Goal: Task Accomplishment & Management: Use online tool/utility

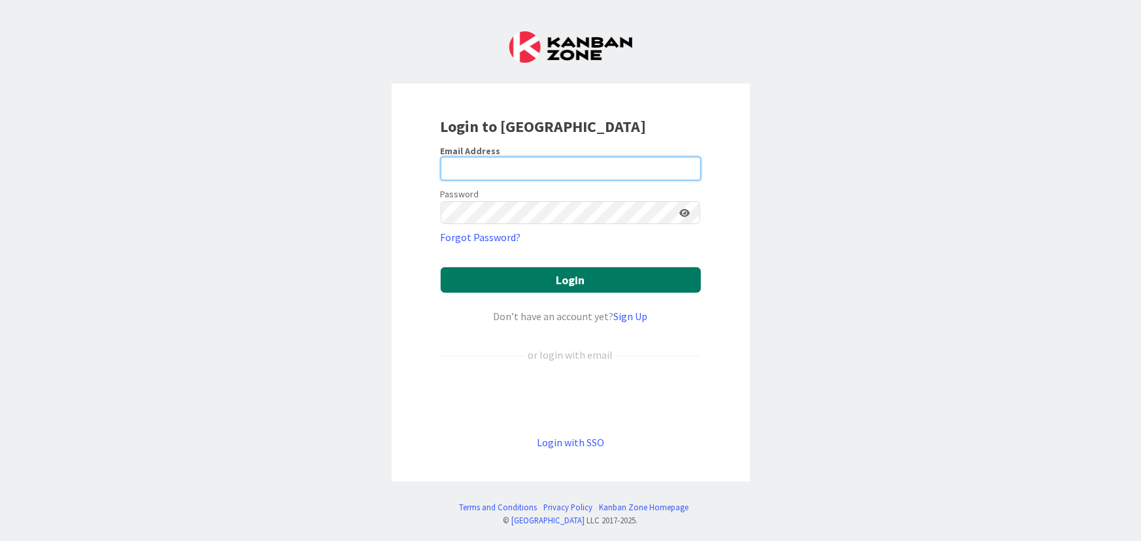
type input "[PERSON_NAME][EMAIL_ADDRESS][DOMAIN_NAME]"
click at [535, 282] on button "Login" at bounding box center [571, 279] width 260 height 25
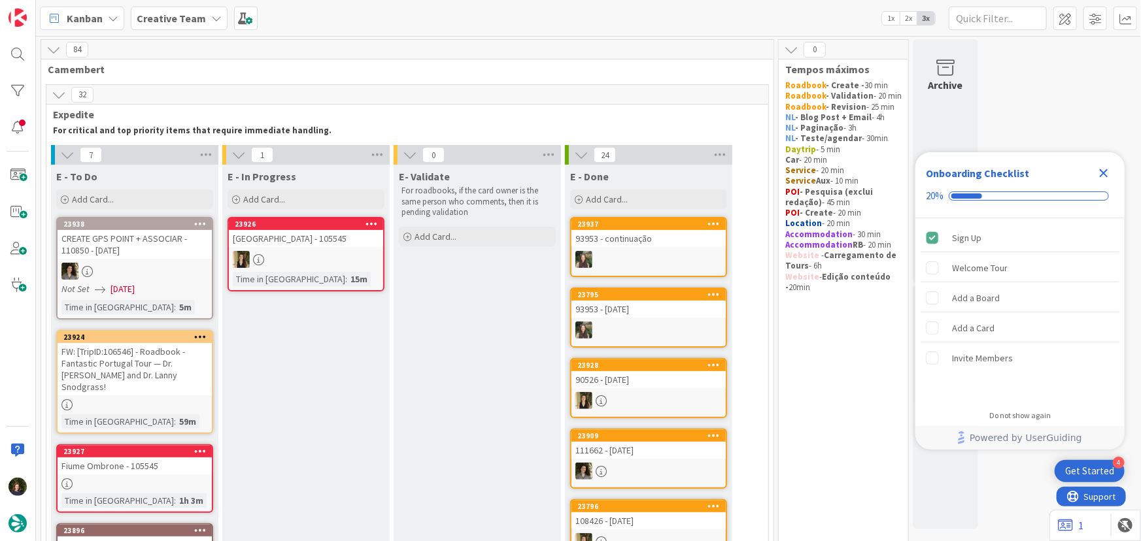
drag, startPoint x: 1105, startPoint y: 168, endPoint x: 1082, endPoint y: 179, distance: 25.4
click at [1103, 168] on icon "Close Checklist" at bounding box center [1104, 173] width 16 height 16
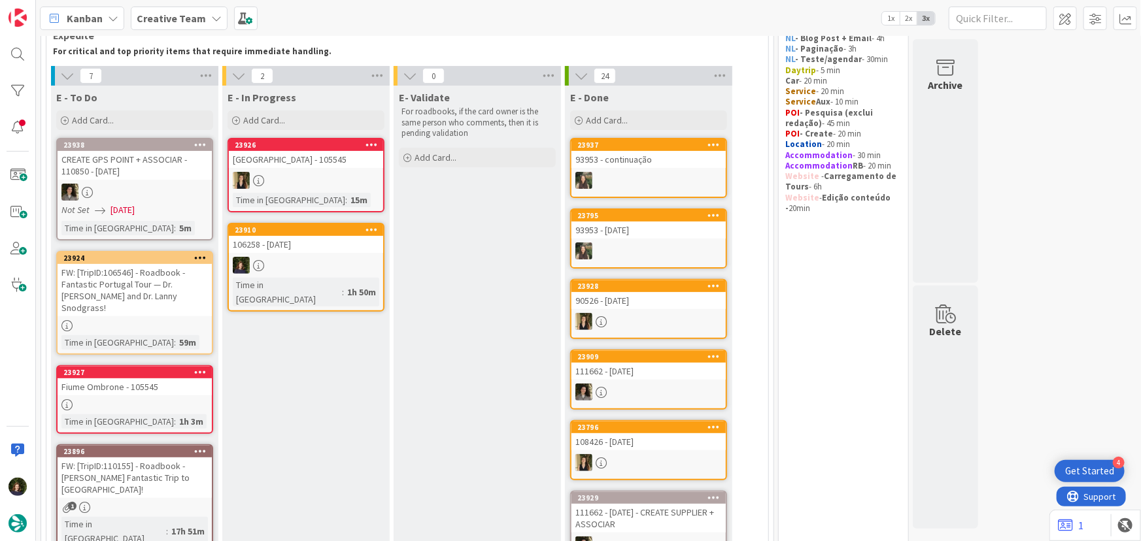
scroll to position [18, 0]
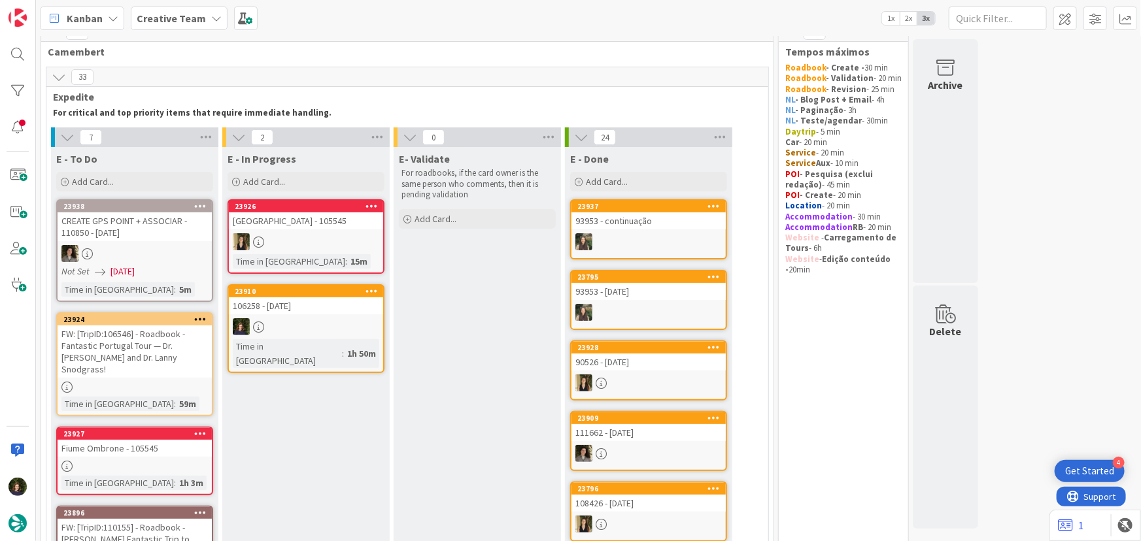
click at [312, 322] on div at bounding box center [306, 326] width 154 height 17
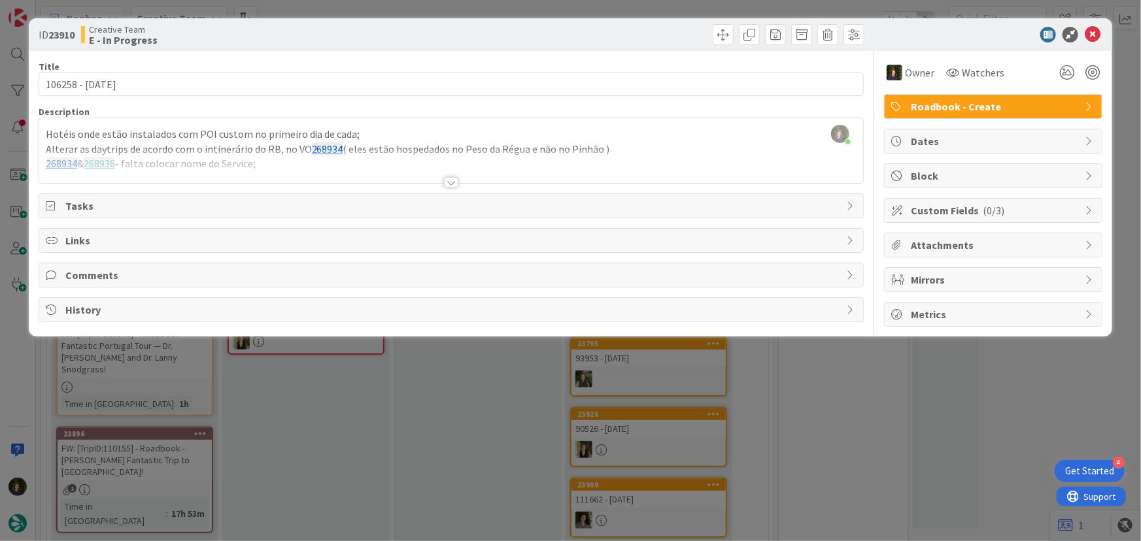
click at [285, 164] on div at bounding box center [451, 166] width 824 height 33
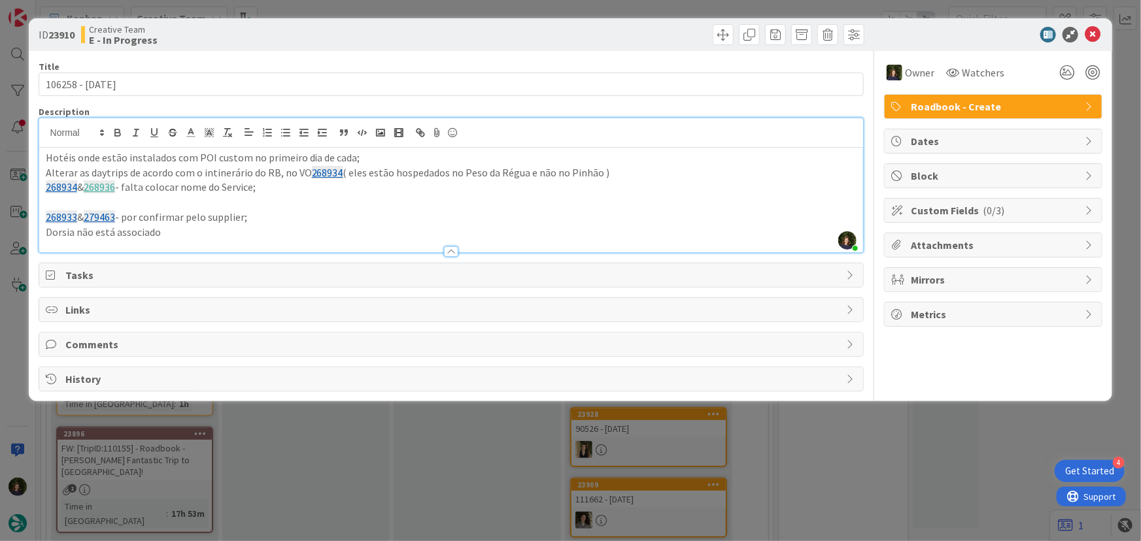
click at [245, 219] on p "268933 & 279463 - por confirmar pelo supplier;" at bounding box center [451, 217] width 811 height 15
click at [172, 220] on p "268933 & 279463 - por confirmar pelo supplier e hora de meeting point;" at bounding box center [451, 217] width 811 height 15
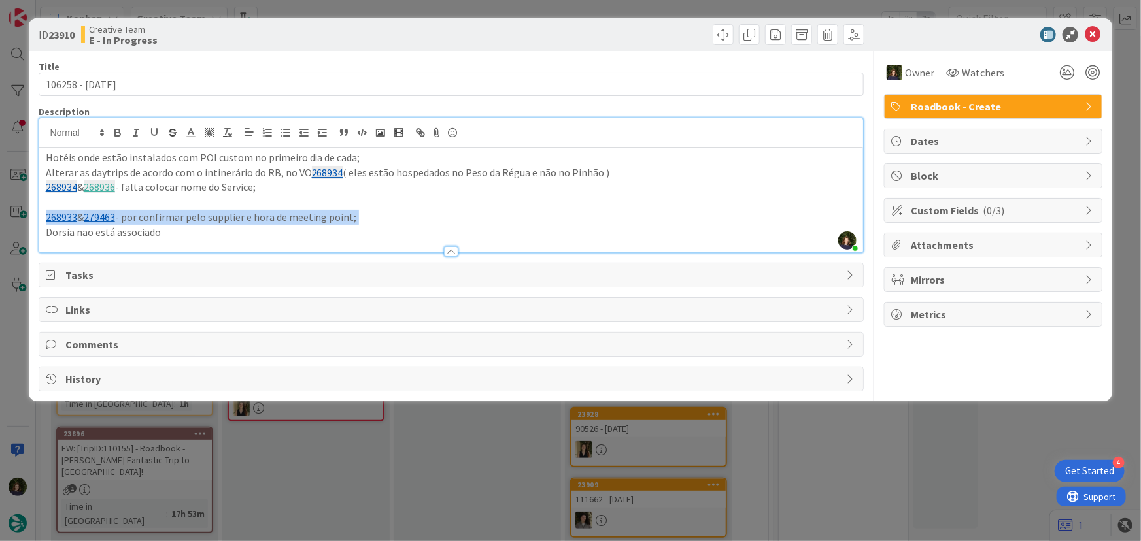
click at [172, 220] on p "268933 & 279463 - por confirmar pelo supplier e hora de meeting point;" at bounding box center [451, 217] width 811 height 15
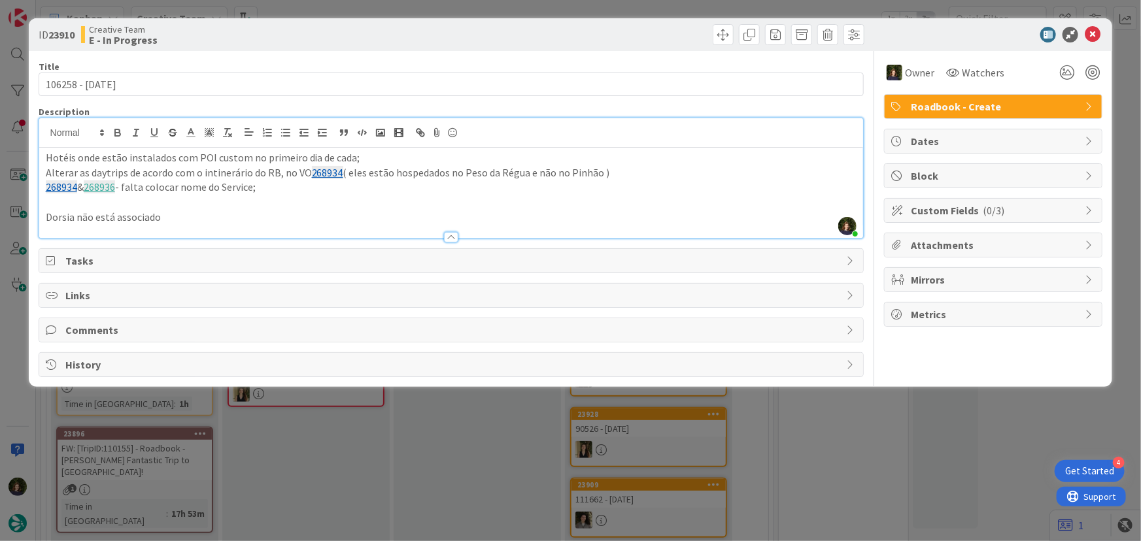
drag, startPoint x: 280, startPoint y: 193, endPoint x: 347, endPoint y: 185, distance: 67.8
click at [280, 192] on p "268934 & 268936 - falta colocar nome do Service;" at bounding box center [451, 187] width 811 height 15
drag, startPoint x: 150, startPoint y: 214, endPoint x: 39, endPoint y: 217, distance: 111.2
click at [39, 217] on div "Hotéis onde estão instalados com POI custom no primeiro dia de cada; Alterar as…" at bounding box center [451, 193] width 824 height 90
click at [482, 169] on p "Alterar as daytrips de acordo com o intinerário do RB, no VO 268934 ( eles estã…" at bounding box center [451, 172] width 811 height 15
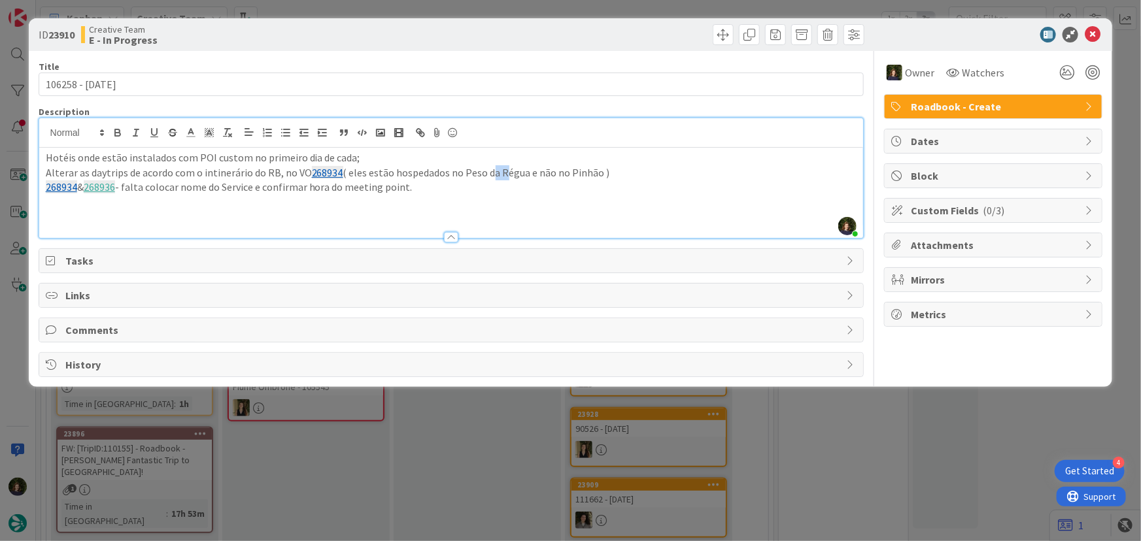
click at [482, 169] on p "Alterar as daytrips de acordo com o intinerário do RB, no VO 268934 ( eles estã…" at bounding box center [451, 172] width 811 height 15
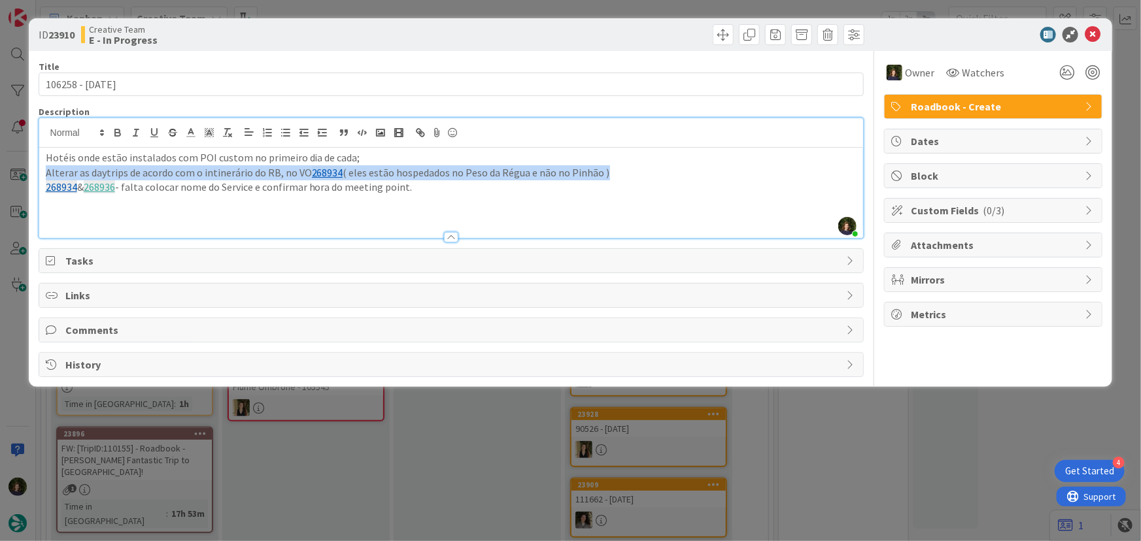
click at [482, 169] on p "Alterar as daytrips de acordo com o intinerário do RB, no VO 268934 ( eles estã…" at bounding box center [451, 172] width 811 height 15
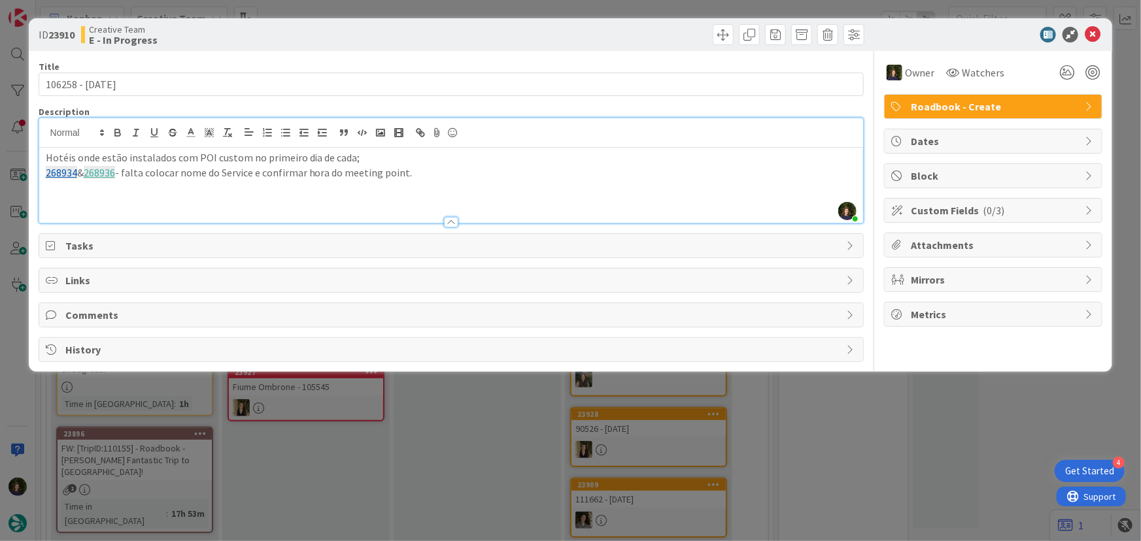
click at [405, 174] on p "268934 & 268936 - falta colocar nome do Service e confirmar hora do meeting poi…" at bounding box center [451, 172] width 811 height 15
drag, startPoint x: 309, startPoint y: 176, endPoint x: 265, endPoint y: 178, distance: 44.5
click at [265, 178] on p "268934 & 268936 - falta colocar nome do Service e confirmar hora do meeting poi…" at bounding box center [451, 172] width 811 height 15
click at [360, 173] on p "268934 & 268936 - falta colocar nome do Service e hora do meeting point." at bounding box center [451, 172] width 811 height 15
drag, startPoint x: 515, startPoint y: 176, endPoint x: 47, endPoint y: 160, distance: 468.4
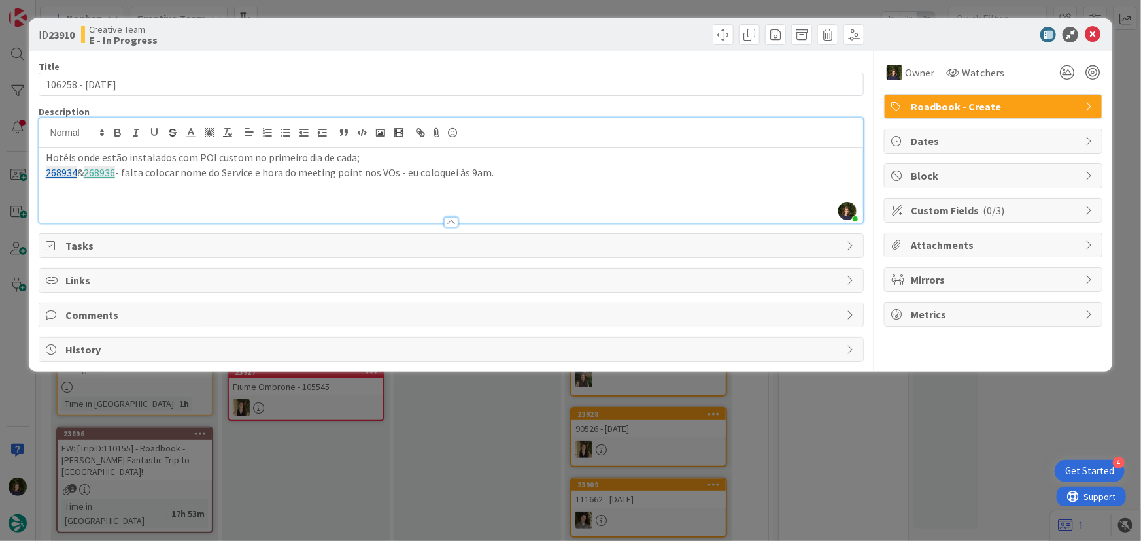
click at [37, 157] on div "ID 23910 Creative Team E - In Progress Title 15 / 128 106258 - [DATE] Descripti…" at bounding box center [571, 195] width 1084 height 354
copy div "Hotéis onde estão instalados com POI custom no primeiro dia de cada; 268934 & 2…"
click at [1092, 31] on icon at bounding box center [1093, 35] width 16 height 16
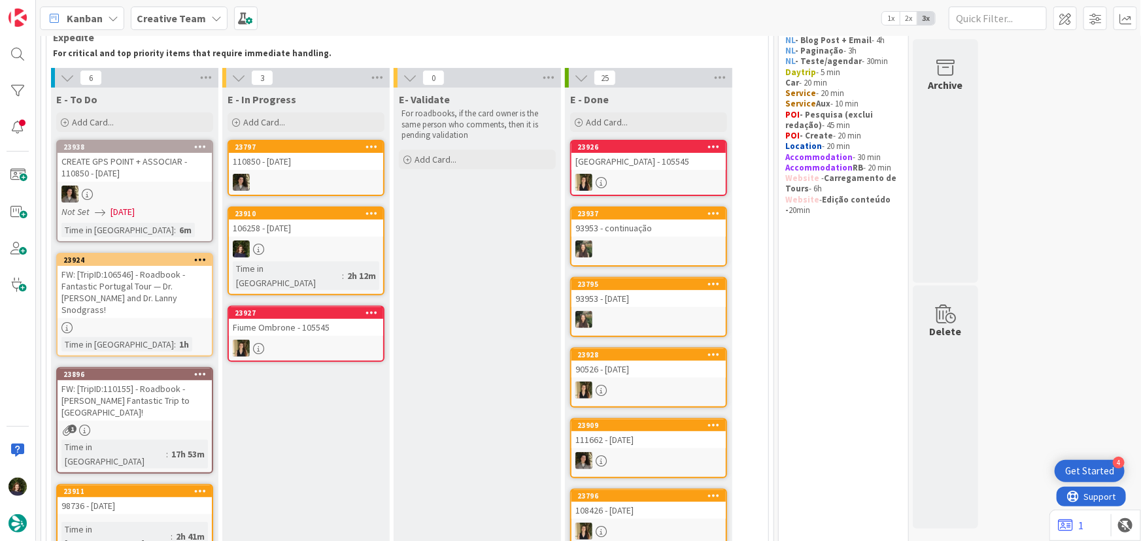
click at [369, 209] on icon at bounding box center [371, 213] width 12 height 9
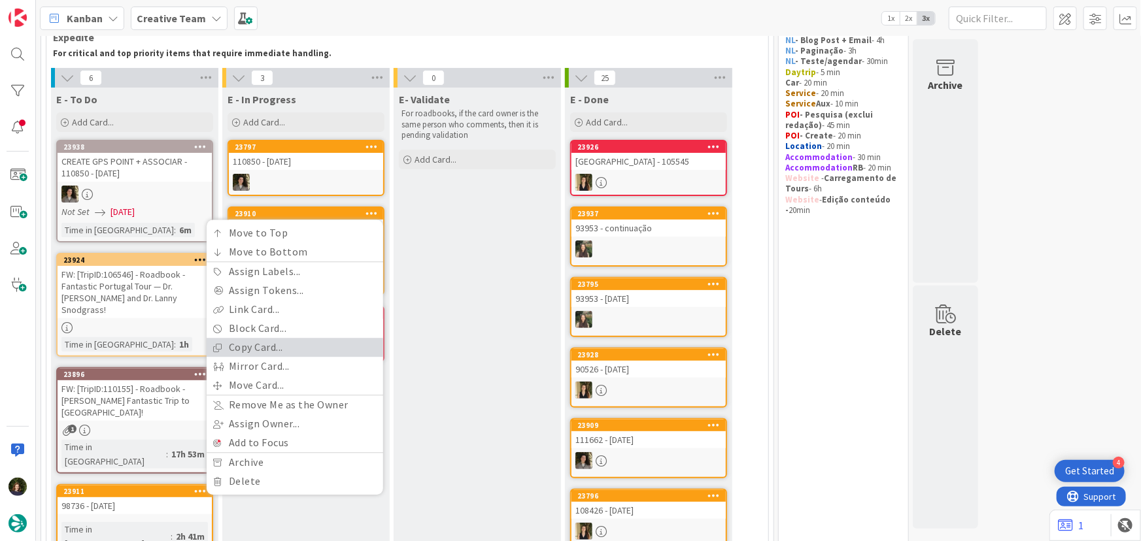
click at [299, 343] on link "Copy Card..." at bounding box center [295, 348] width 177 height 19
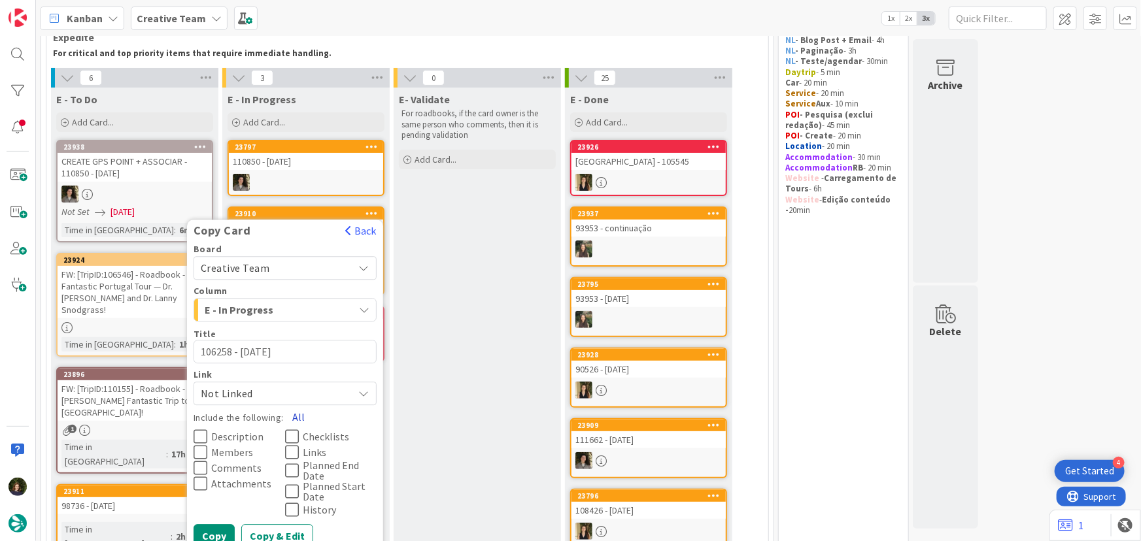
click at [298, 416] on button "All" at bounding box center [298, 418] width 29 height 24
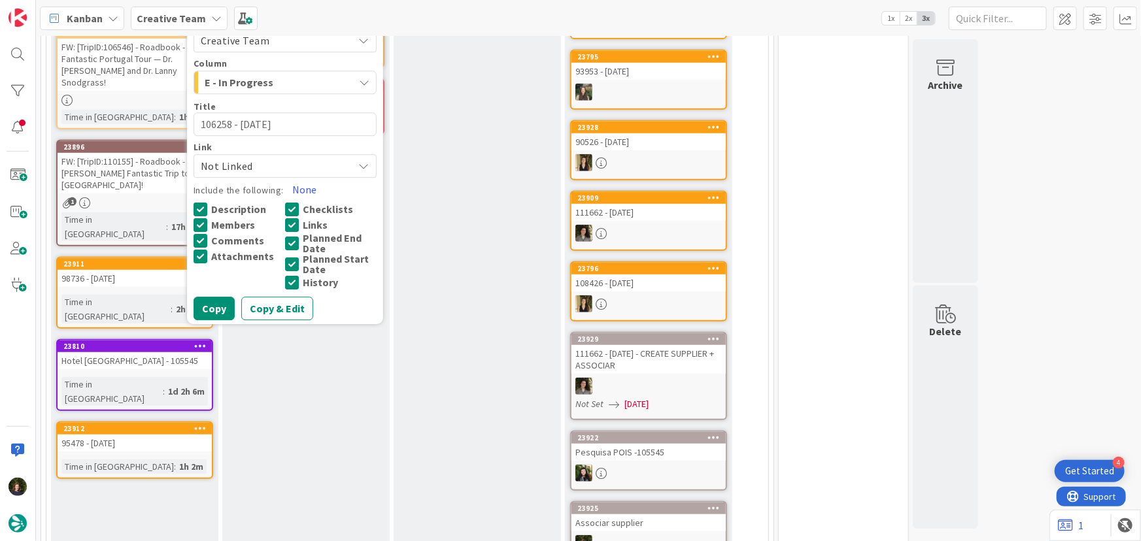
scroll to position [314, 0]
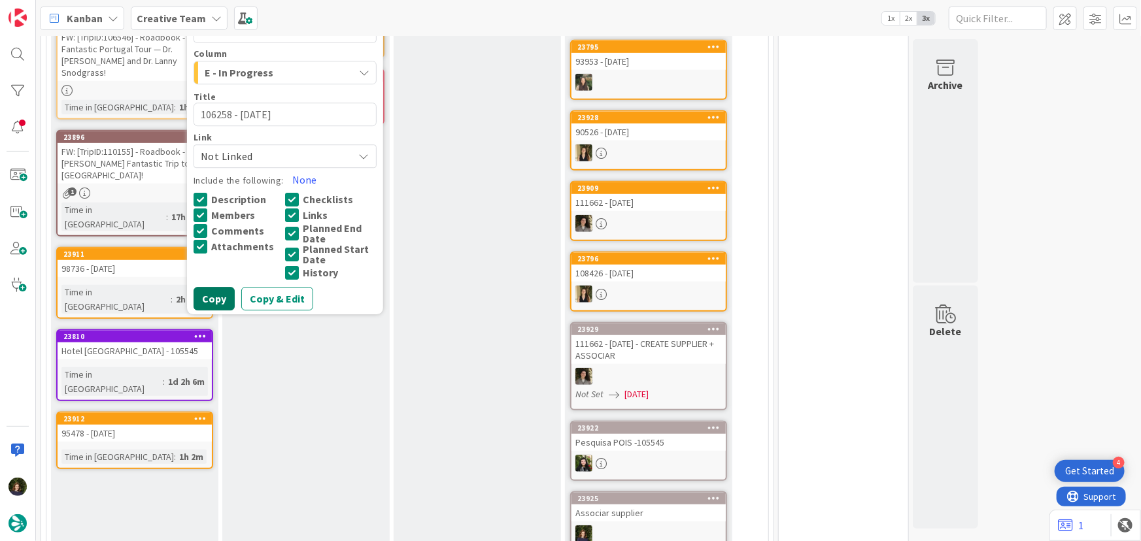
click at [204, 300] on button "Copy" at bounding box center [214, 300] width 41 height 24
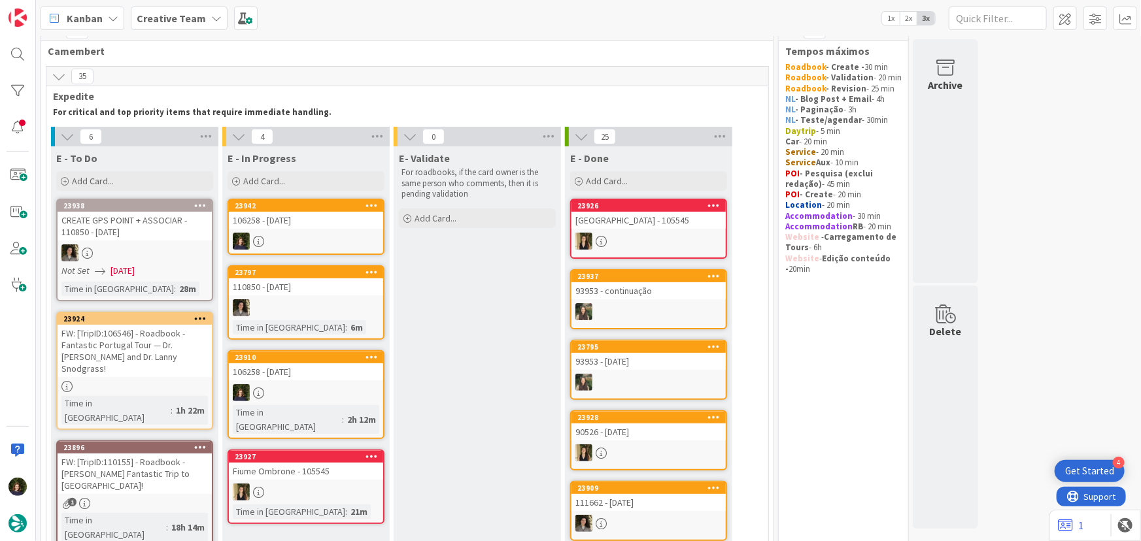
scroll to position [18, 0]
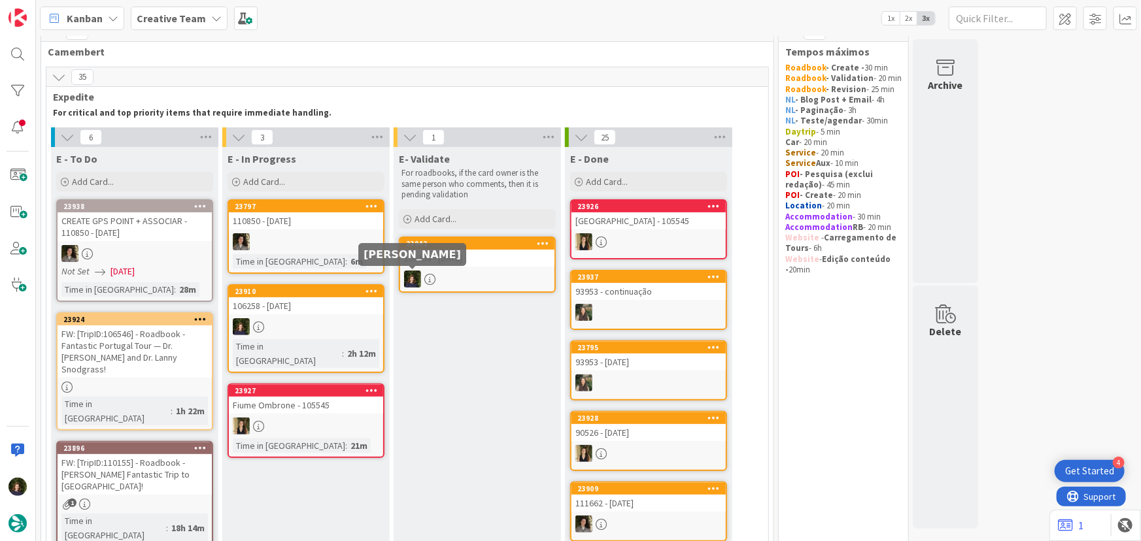
click at [487, 257] on div "106258 - [DATE]" at bounding box center [477, 258] width 154 height 17
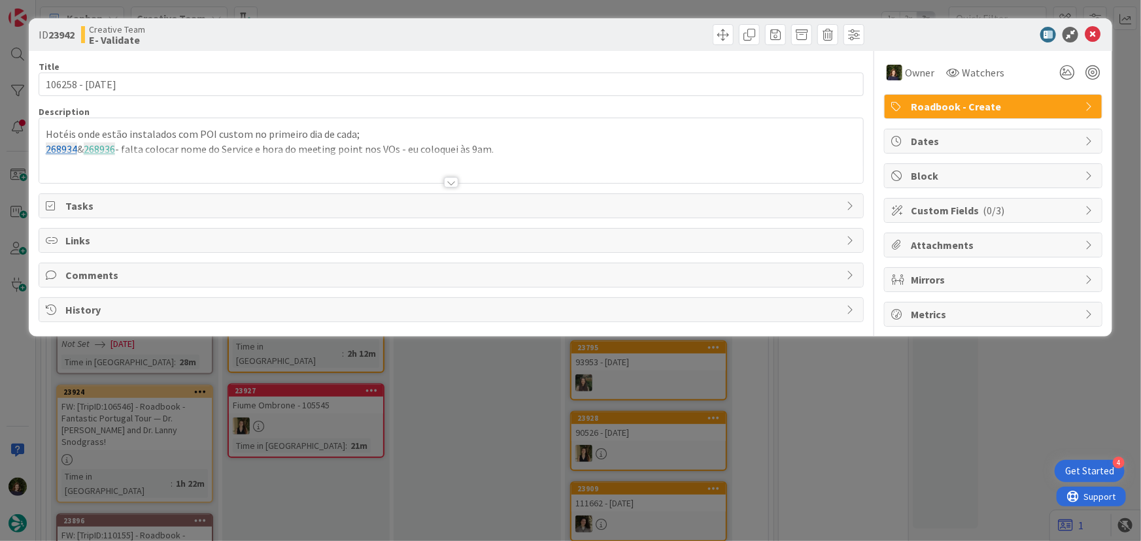
click at [926, 106] on span "Roadbook - Create" at bounding box center [994, 107] width 167 height 16
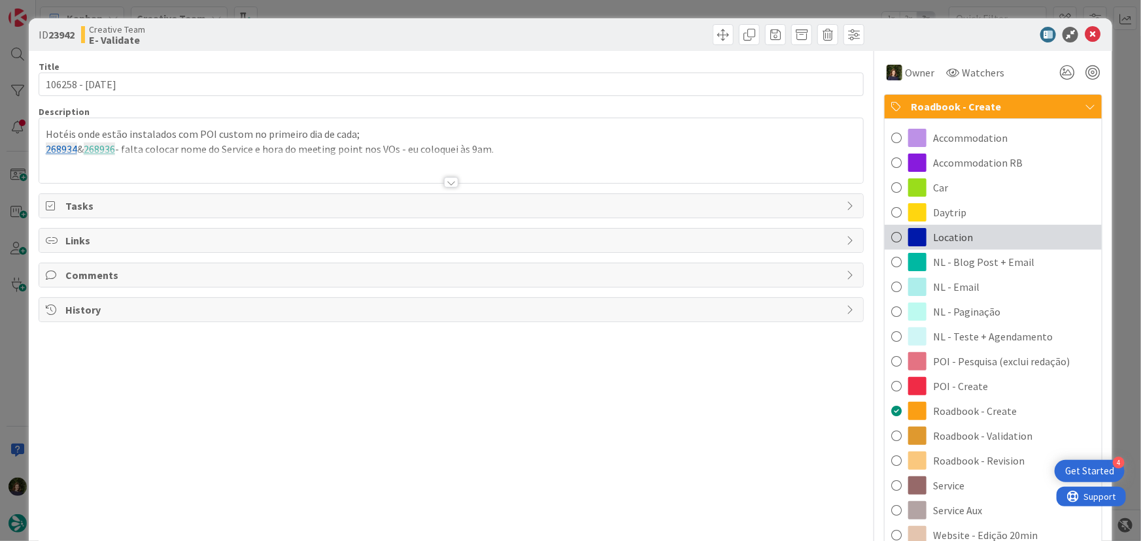
scroll to position [59, 0]
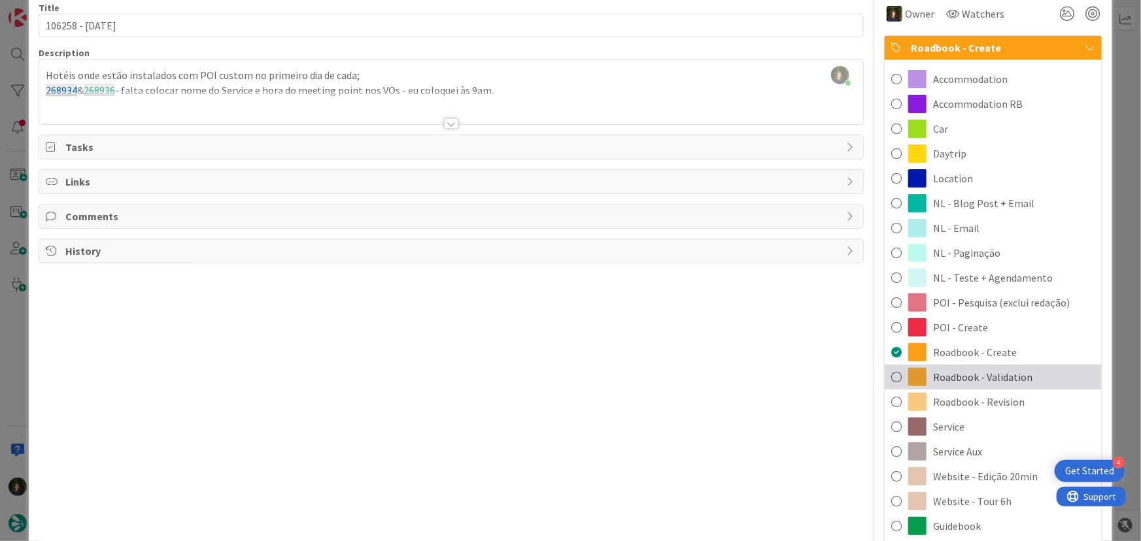
click at [991, 375] on span "Roadbook - Validation" at bounding box center [982, 377] width 99 height 16
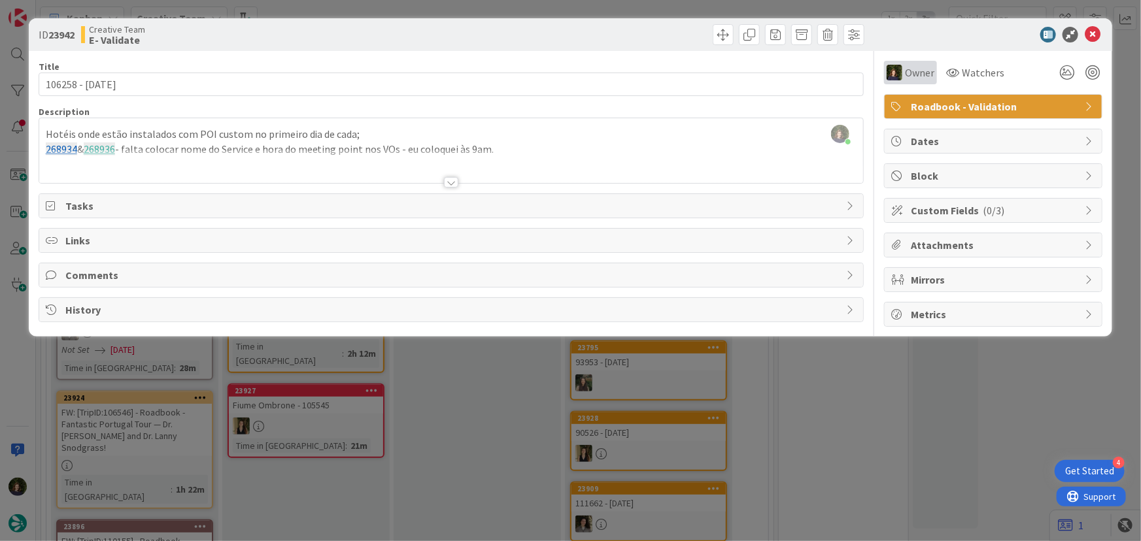
click at [913, 71] on span "Owner" at bounding box center [919, 73] width 29 height 16
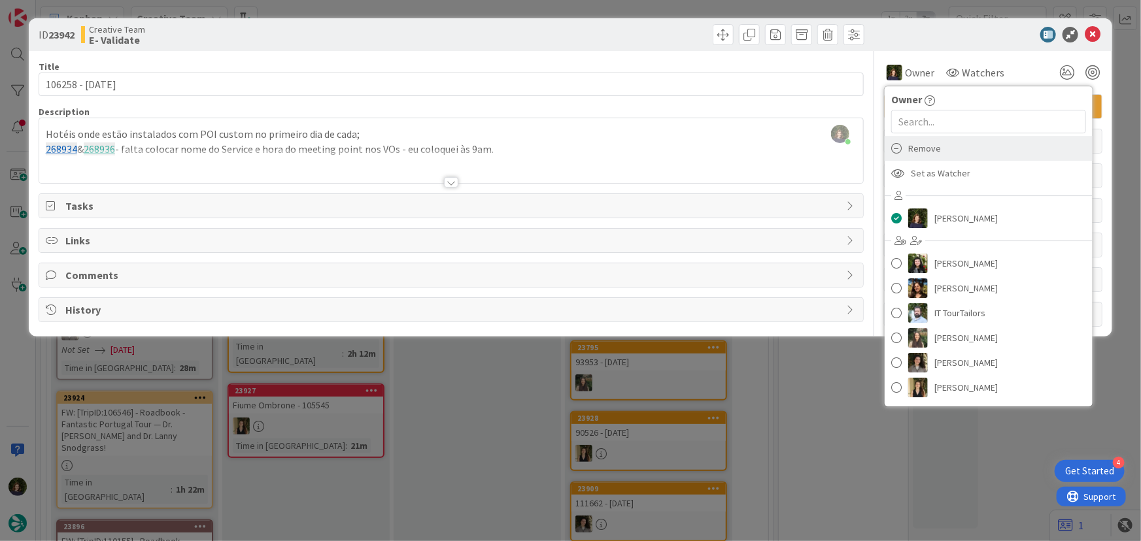
click at [934, 149] on span "Remove" at bounding box center [924, 149] width 33 height 20
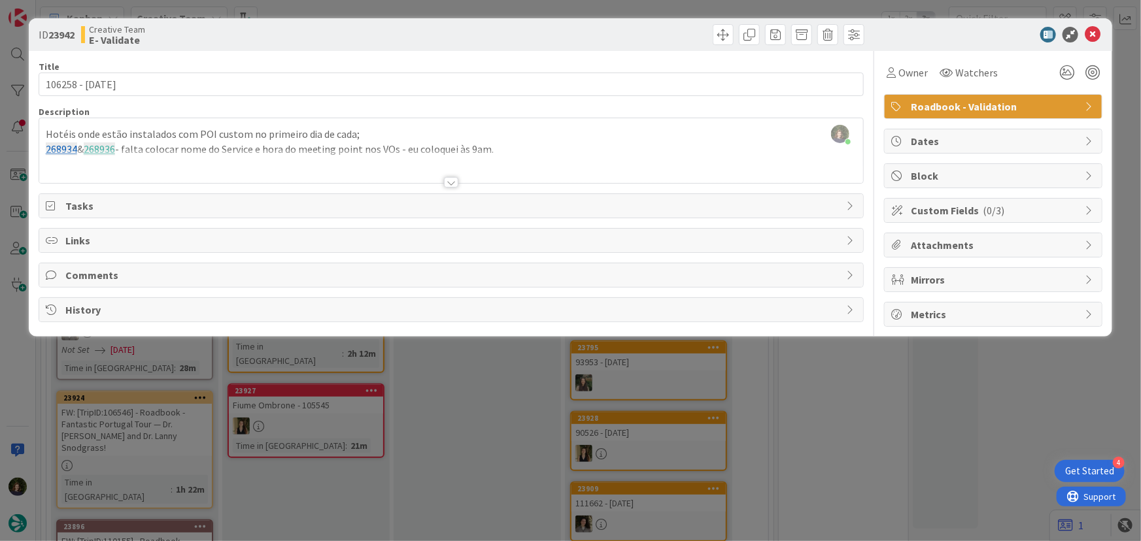
click at [562, 151] on div at bounding box center [451, 166] width 824 height 33
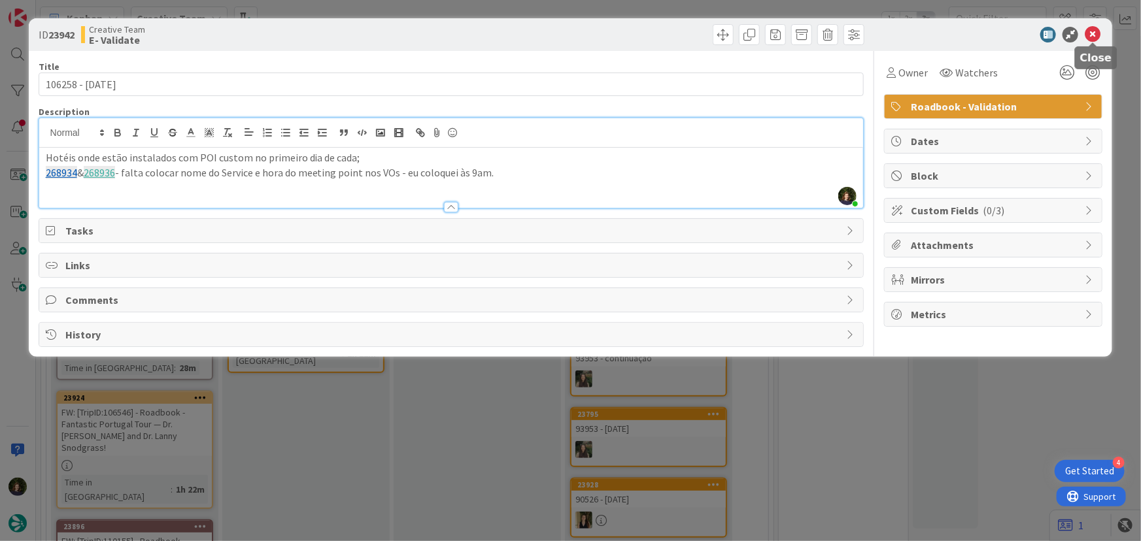
click at [1092, 35] on icon at bounding box center [1093, 35] width 16 height 16
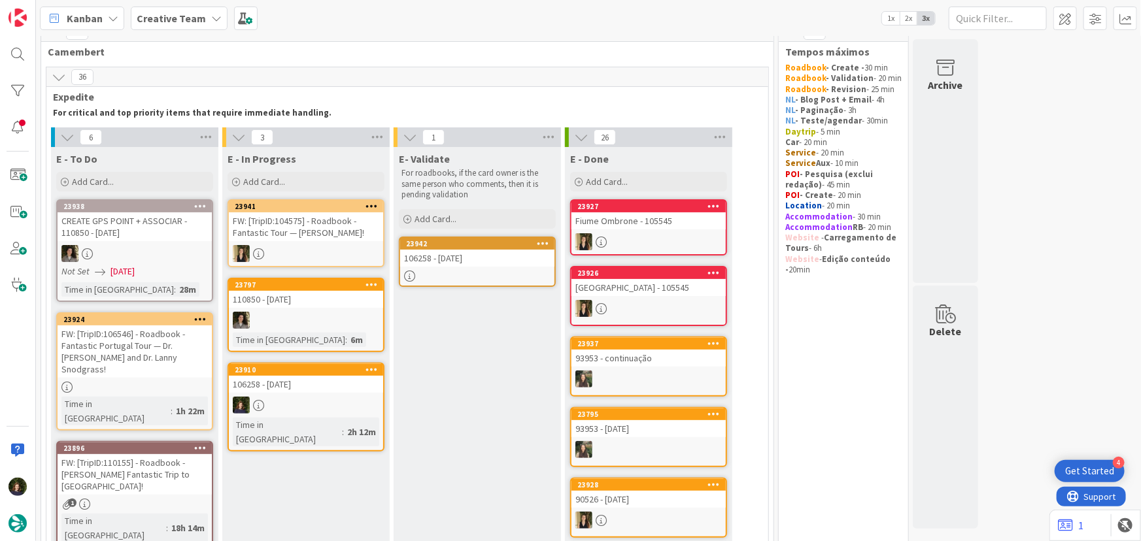
click at [366, 371] on icon at bounding box center [371, 369] width 12 height 9
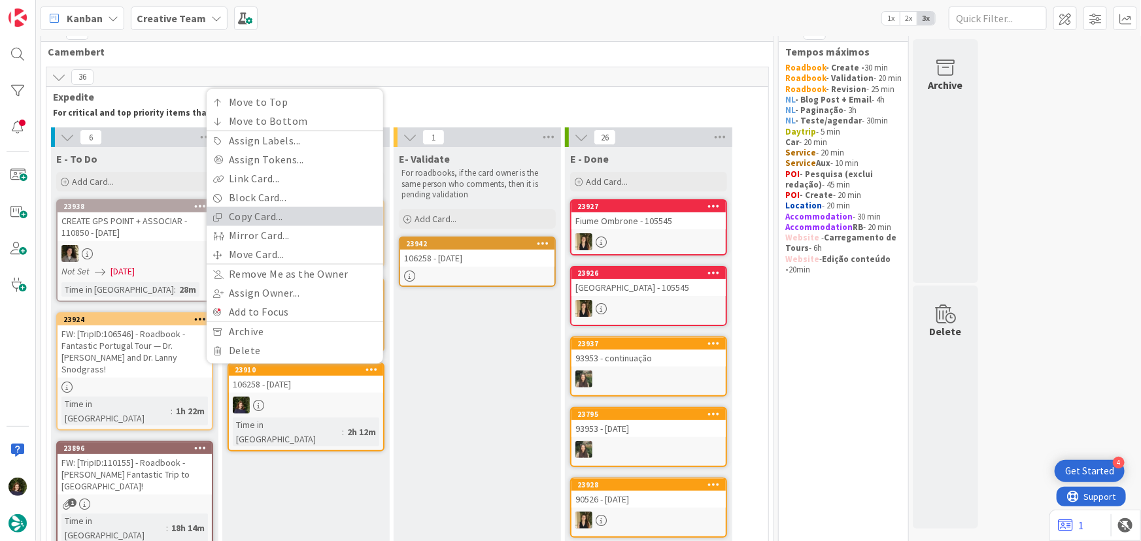
click at [249, 217] on link "Copy Card..." at bounding box center [295, 216] width 177 height 19
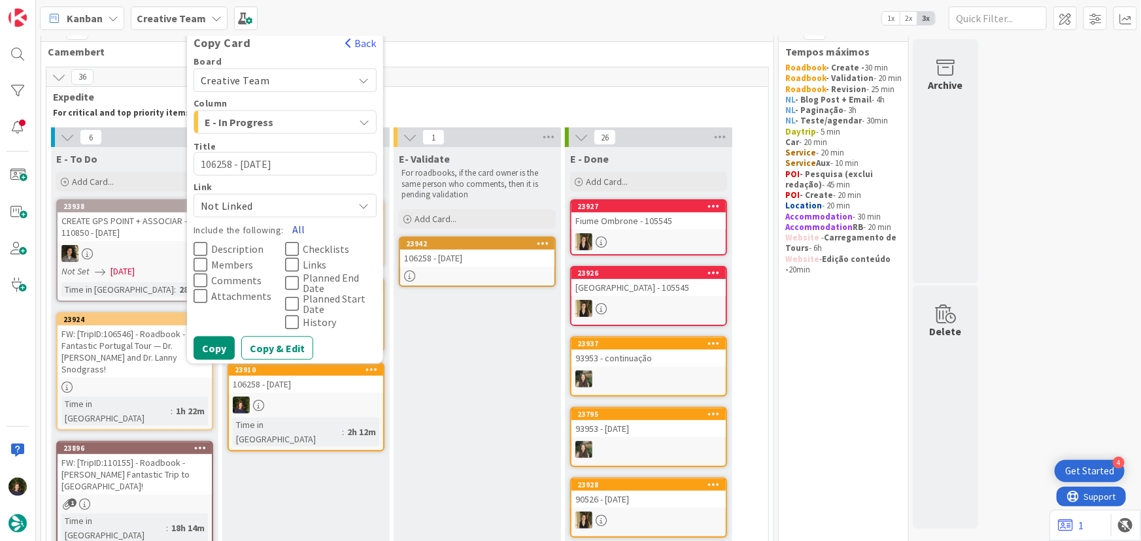
click at [300, 223] on button "All" at bounding box center [298, 230] width 29 height 24
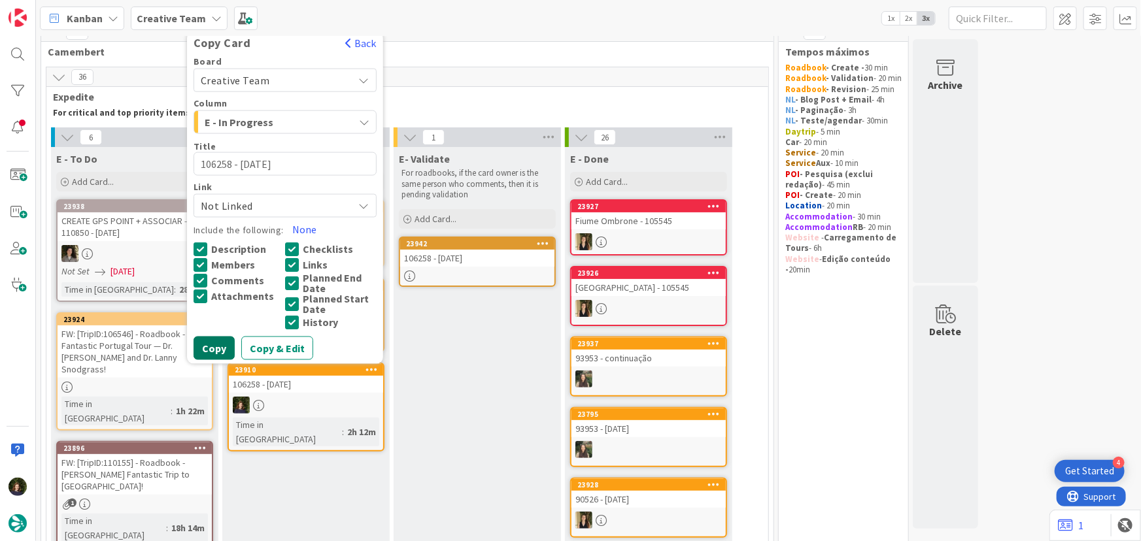
click at [212, 346] on button "Copy" at bounding box center [214, 349] width 41 height 24
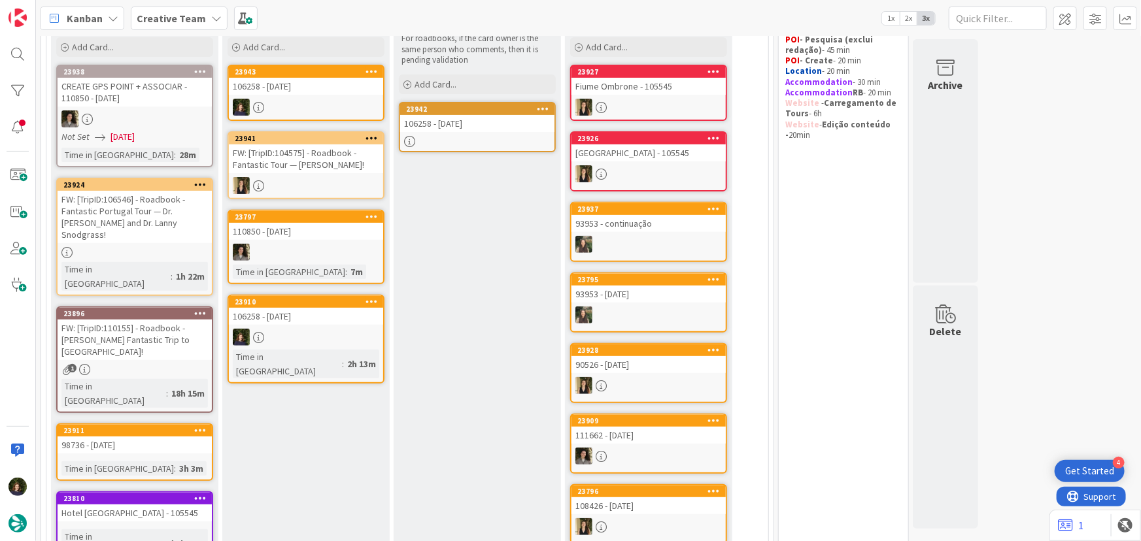
scroll to position [93, 0]
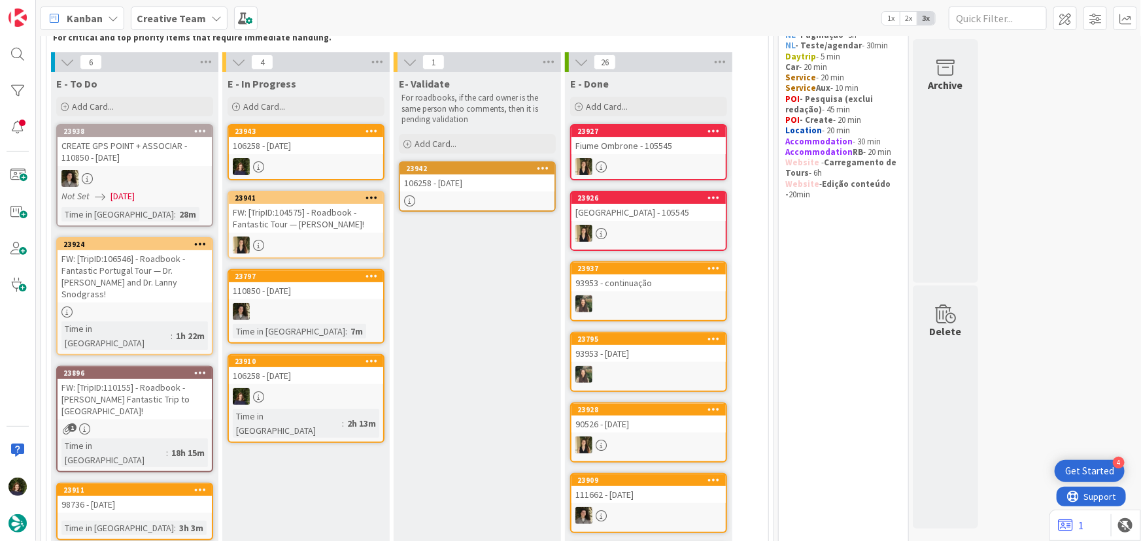
click at [367, 131] on icon at bounding box center [371, 130] width 12 height 9
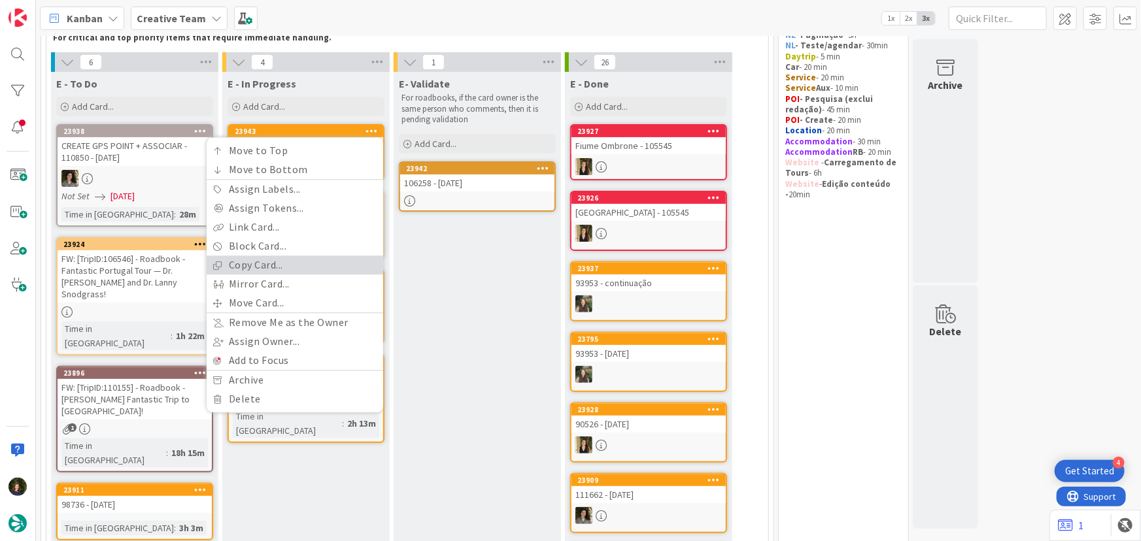
click at [292, 260] on link "Copy Card..." at bounding box center [295, 265] width 177 height 19
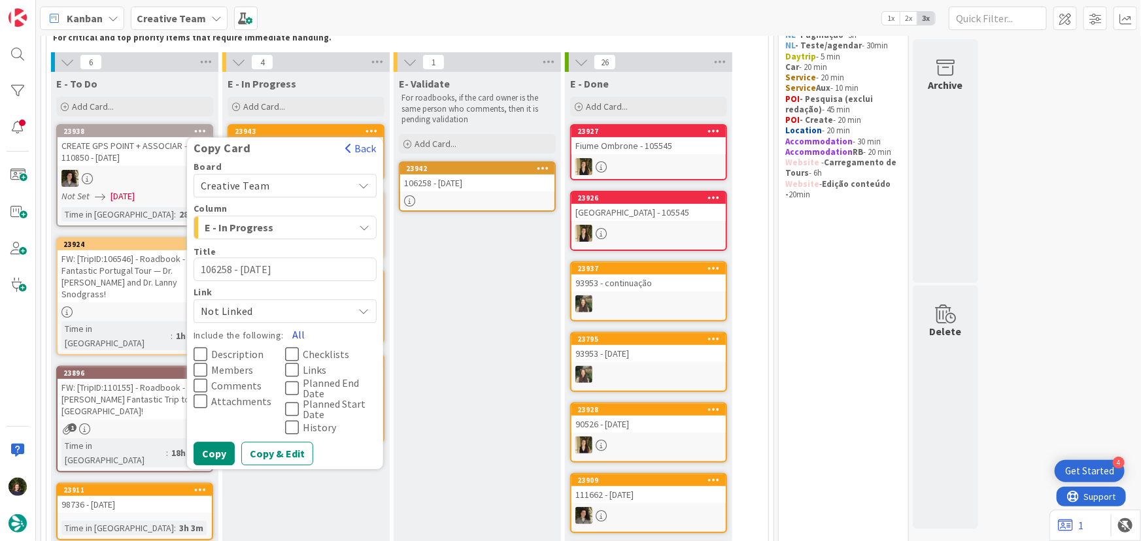
click at [296, 334] on button "All" at bounding box center [298, 336] width 29 height 24
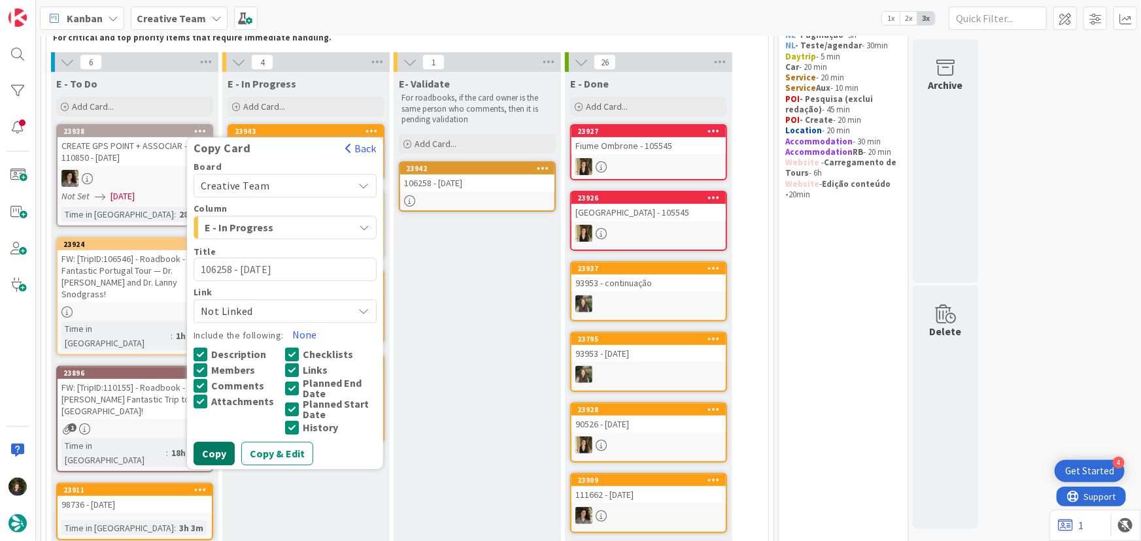
click at [220, 458] on button "Copy" at bounding box center [214, 455] width 41 height 24
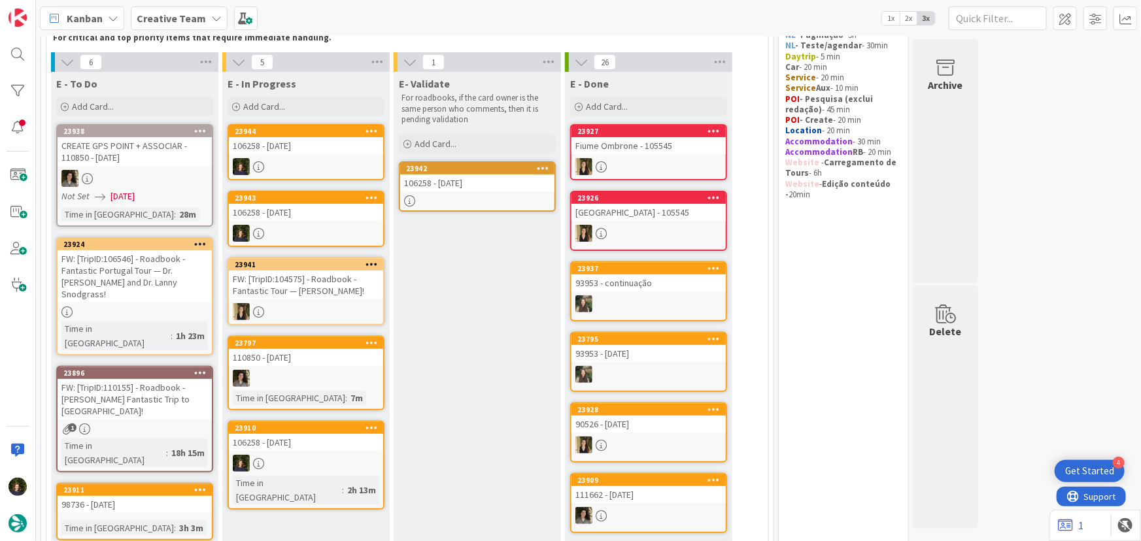
click at [373, 126] on icon at bounding box center [371, 130] width 12 height 9
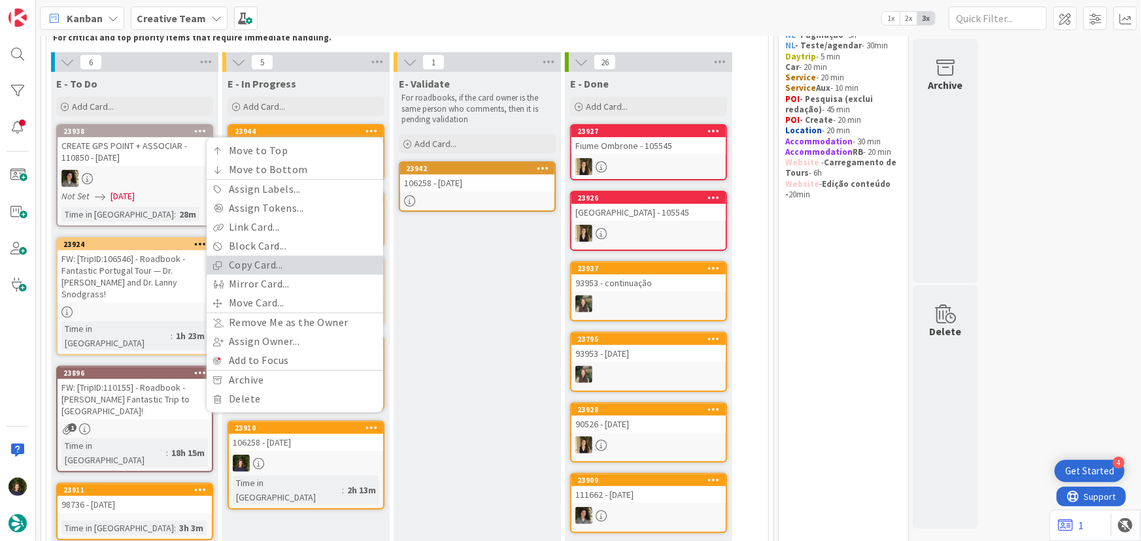
click at [282, 265] on link "Copy Card..." at bounding box center [295, 265] width 177 height 19
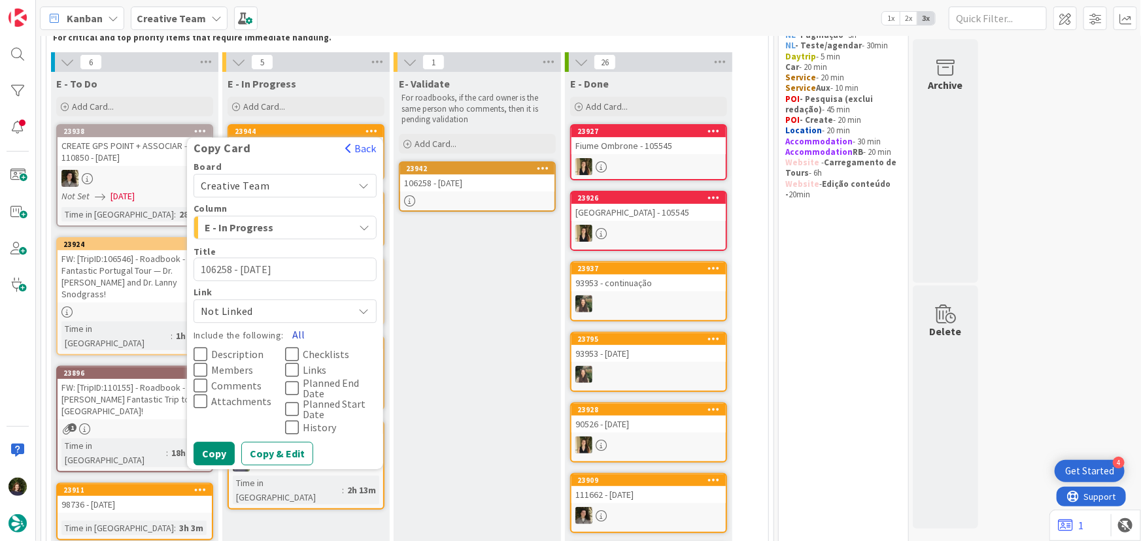
click at [295, 334] on button "All" at bounding box center [298, 336] width 29 height 24
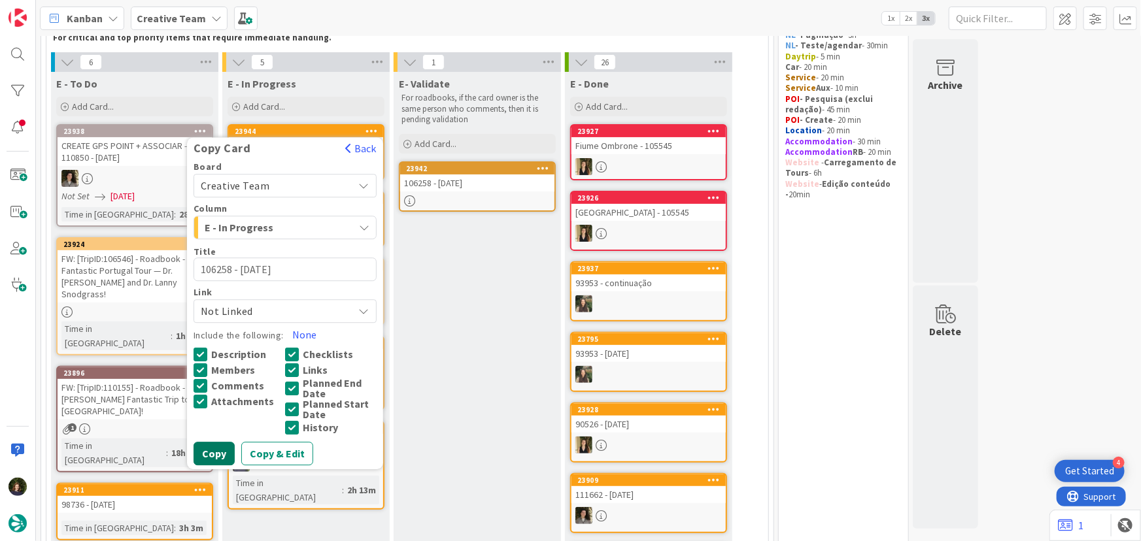
click at [217, 454] on button "Copy" at bounding box center [214, 455] width 41 height 24
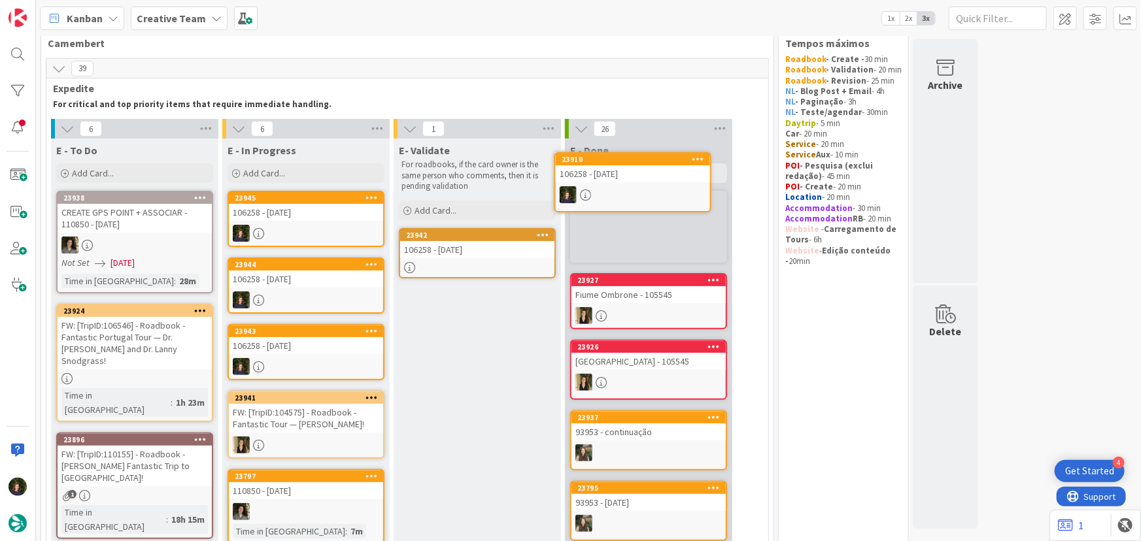
scroll to position [20, 0]
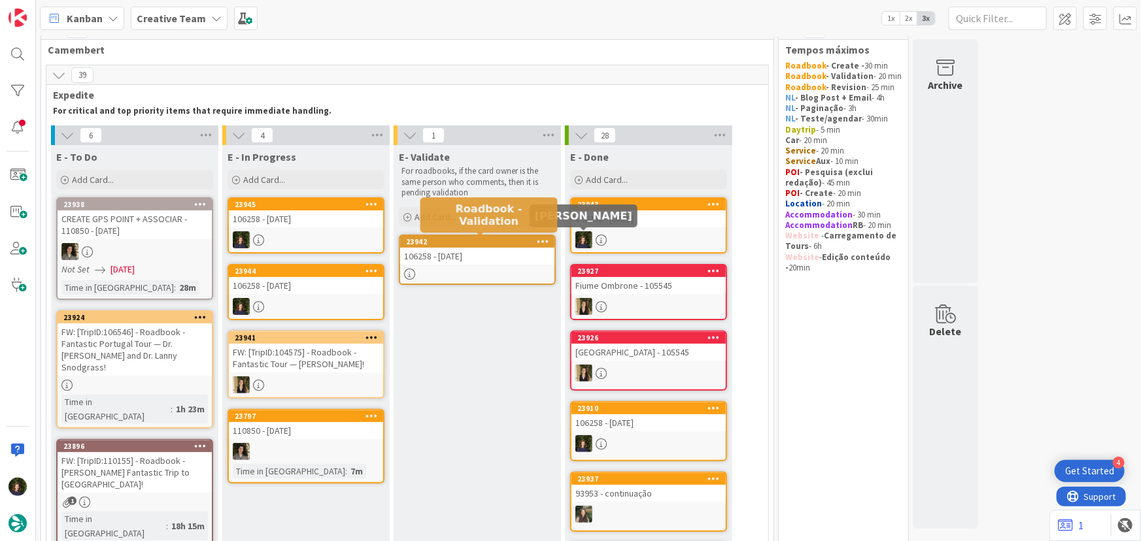
type textarea "x"
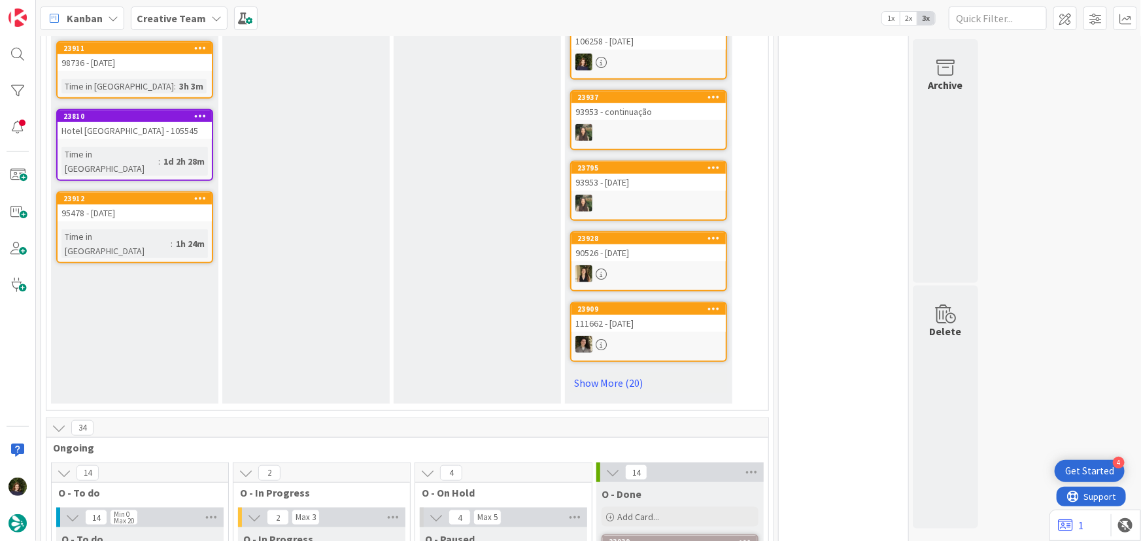
scroll to position [614, 0]
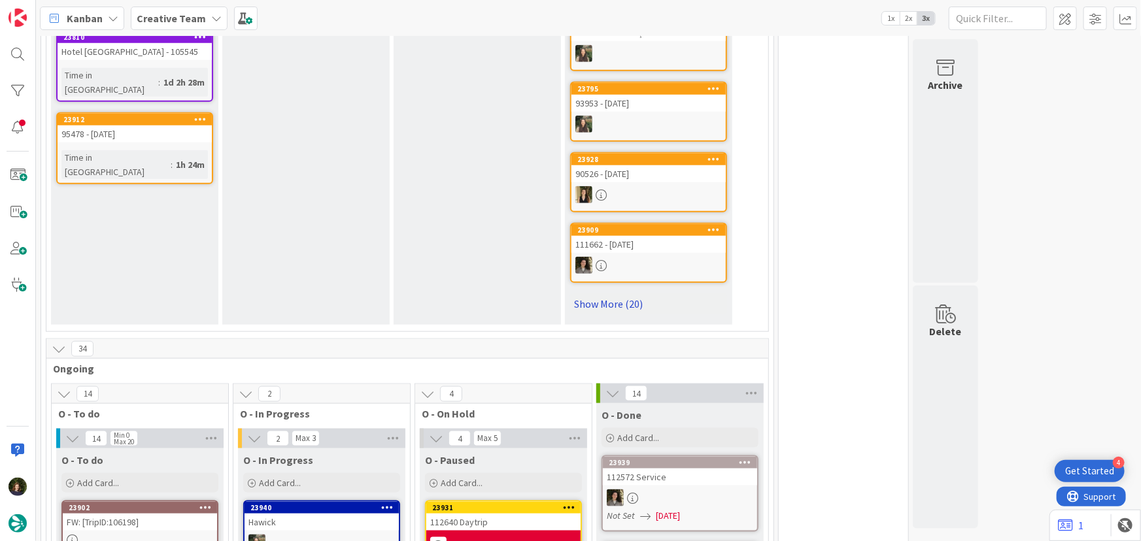
click at [594, 295] on link "Show More (20)" at bounding box center [648, 304] width 157 height 21
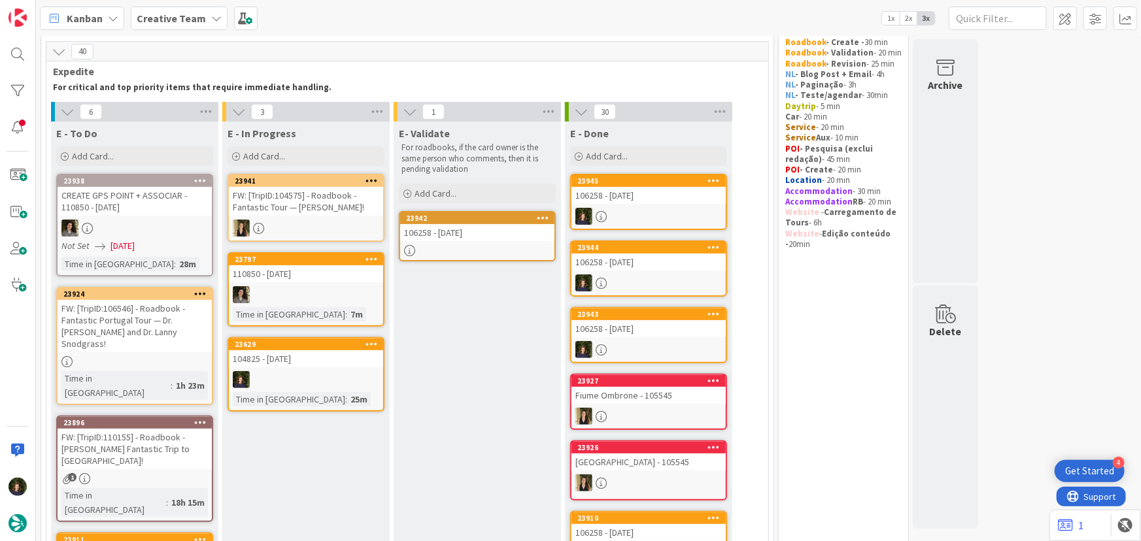
scroll to position [26, 0]
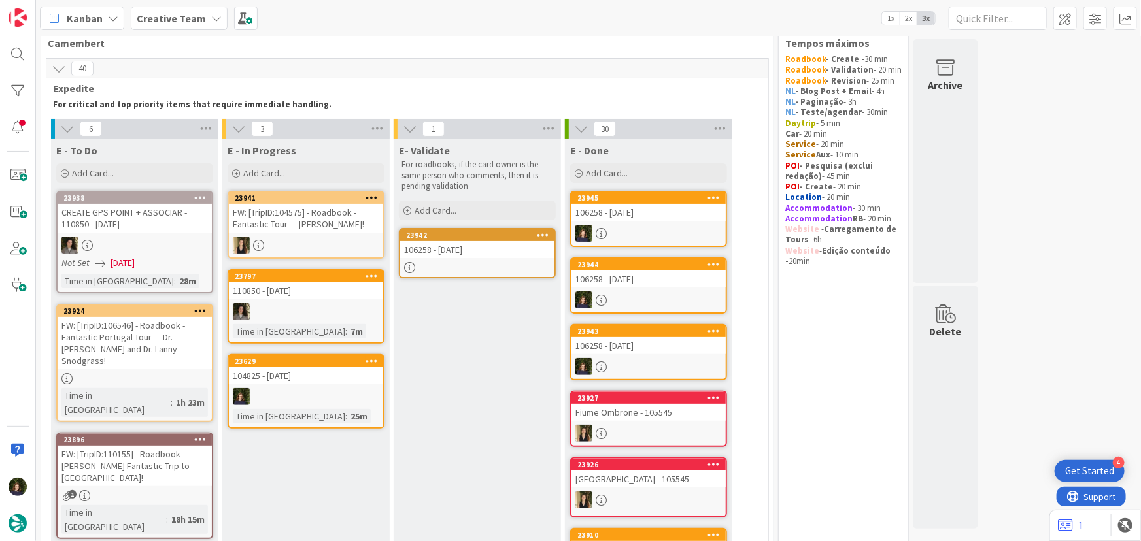
click at [303, 372] on div "104825 - [DATE]" at bounding box center [306, 375] width 154 height 17
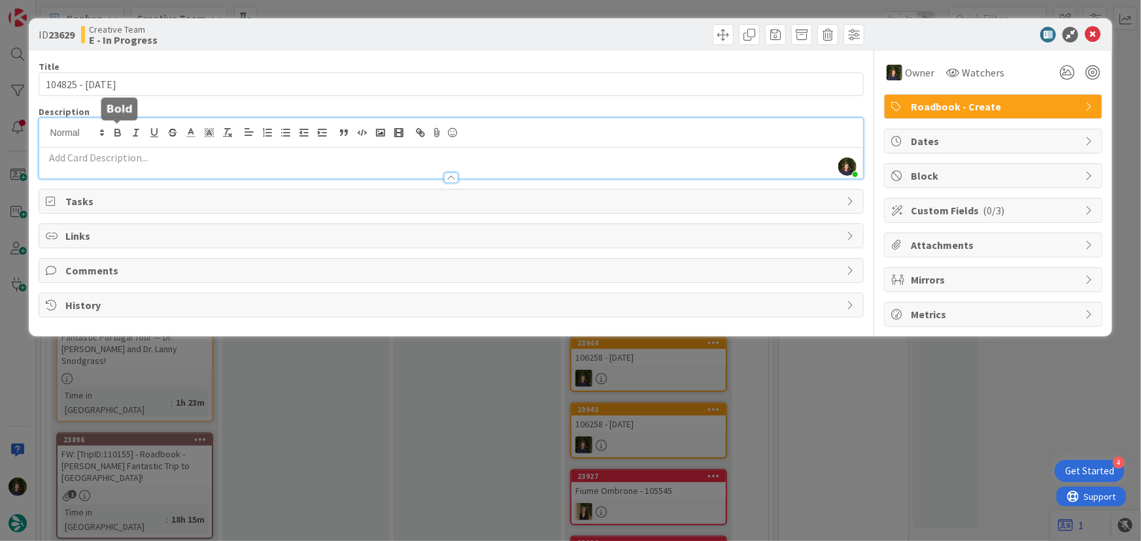
click at [119, 131] on div "[PERSON_NAME] joined 5 m ago" at bounding box center [451, 148] width 824 height 60
paste div
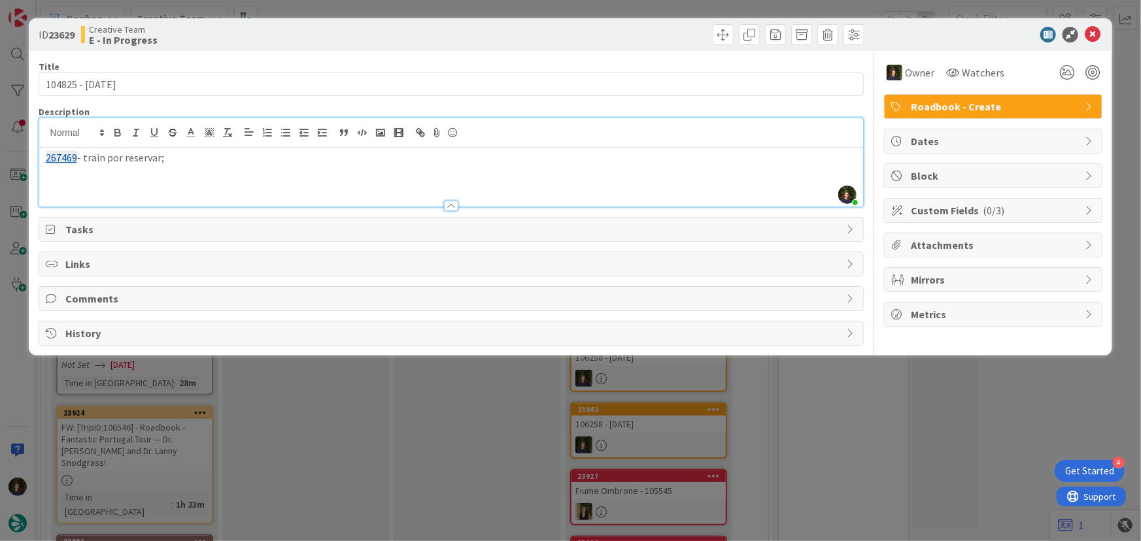
click at [78, 158] on p "267469 - train por reservar;" at bounding box center [451, 157] width 811 height 15
click at [76, 189] on div "267469 - train por reservar;" at bounding box center [451, 177] width 824 height 59
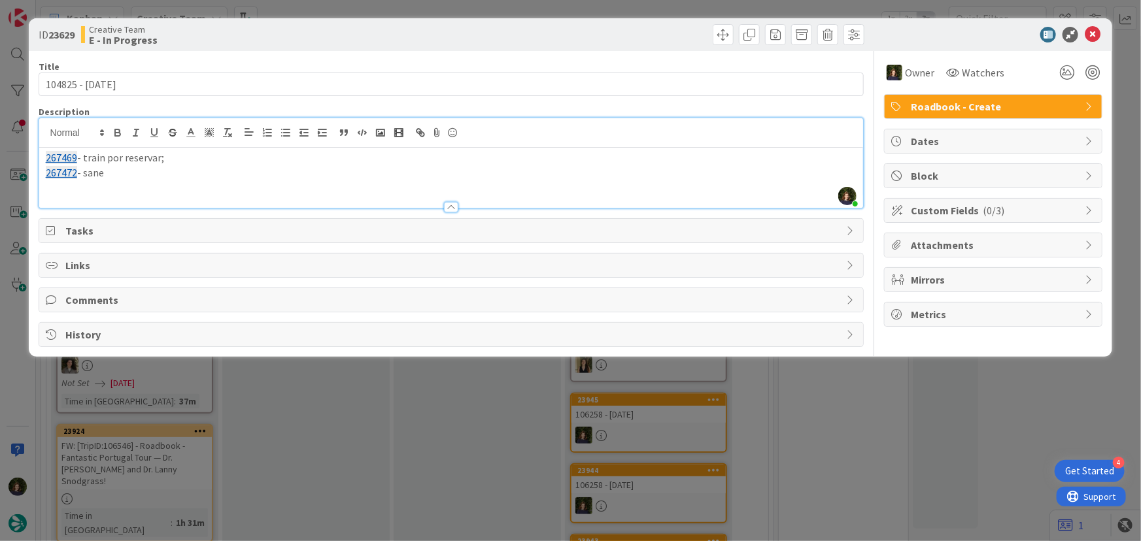
click at [99, 173] on p "267472 - sane" at bounding box center [451, 172] width 811 height 15
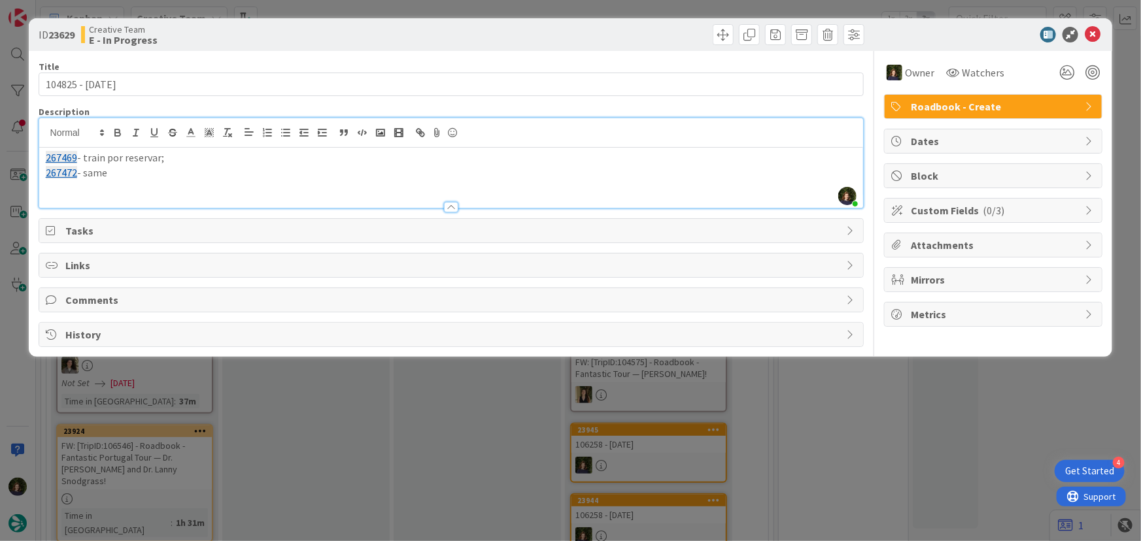
click at [228, 178] on p "267472 - same" at bounding box center [451, 172] width 811 height 15
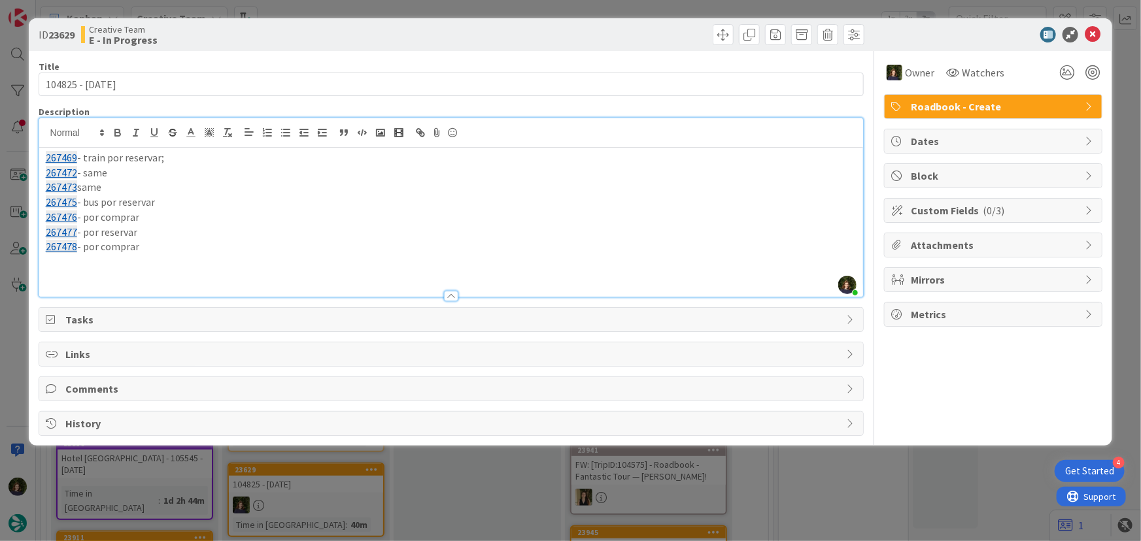
drag, startPoint x: 153, startPoint y: 252, endPoint x: 41, endPoint y: 163, distance: 142.8
click at [41, 163] on div "267469 - train por reservar; 267472 - same 267473 same 267475 - bus por reserva…" at bounding box center [451, 222] width 824 height 149
copy div "267469 - train por reservar; 267472 - same 267473 same 267475 - bus por reserva…"
click at [1092, 35] on icon at bounding box center [1093, 35] width 16 height 16
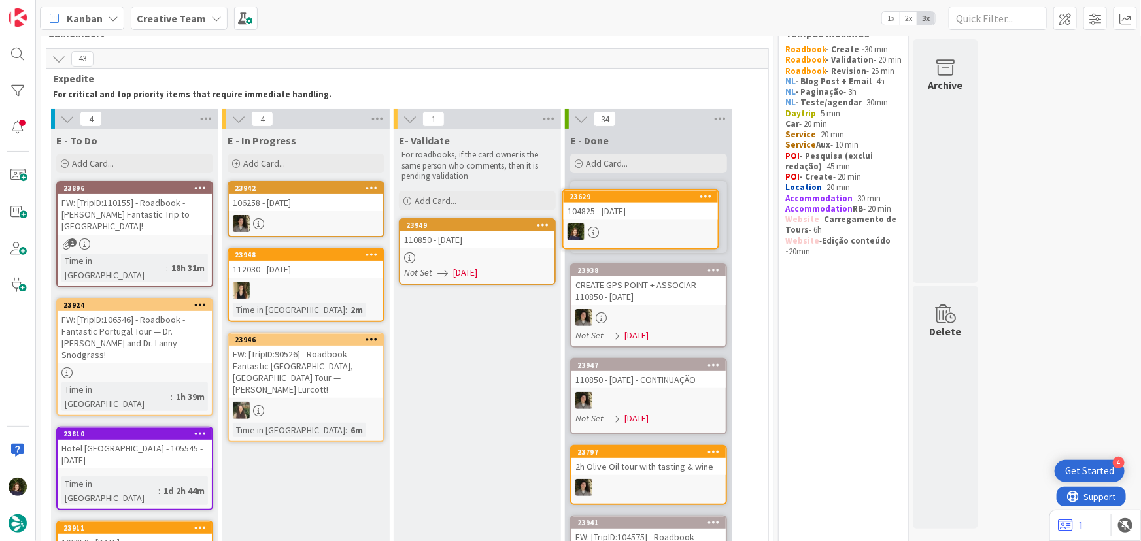
scroll to position [35, 0]
